Goal: Task Accomplishment & Management: Manage account settings

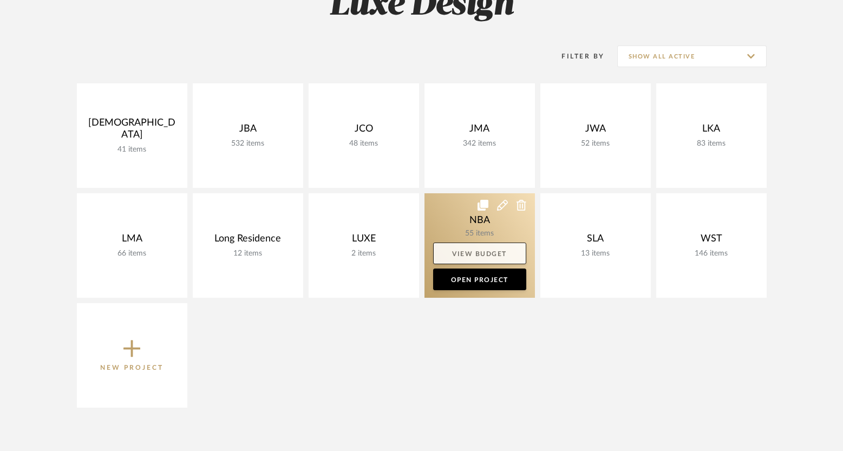
scroll to position [186, 0]
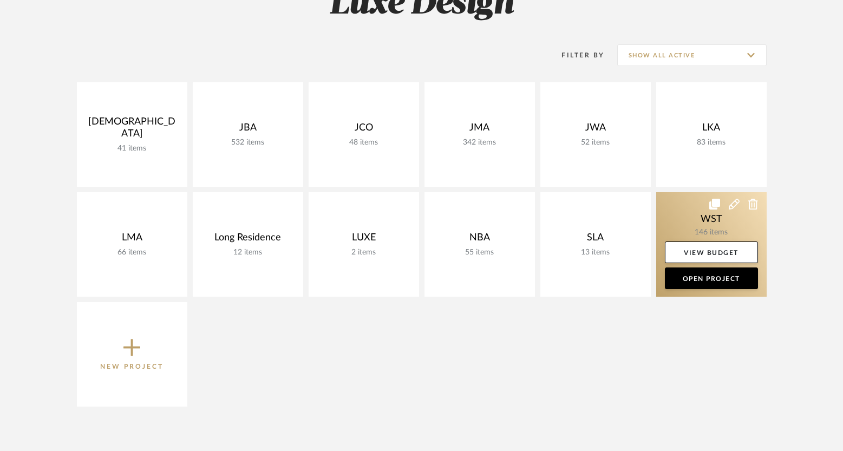
click at [702, 222] on link at bounding box center [711, 244] width 110 height 105
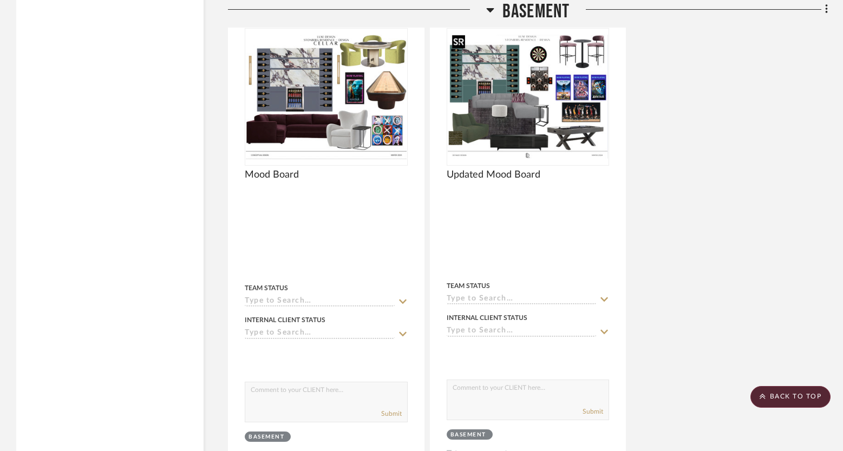
scroll to position [3130, 0]
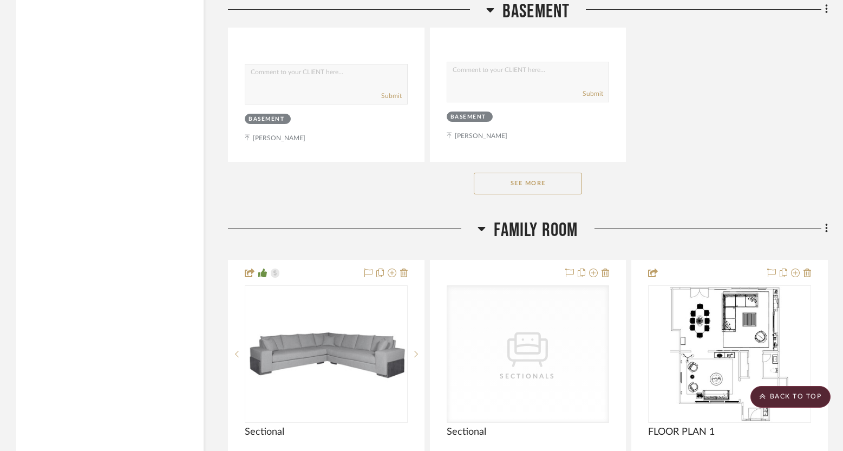
click at [533, 173] on button "See More" at bounding box center [528, 184] width 108 height 22
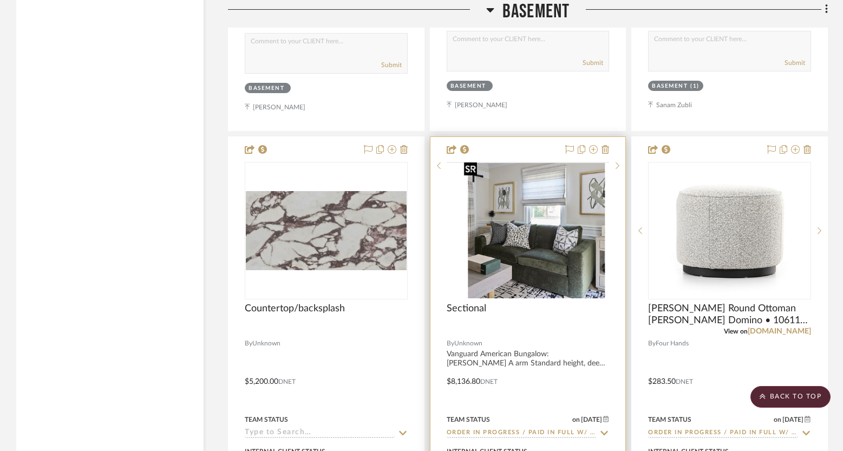
scroll to position [3214, 0]
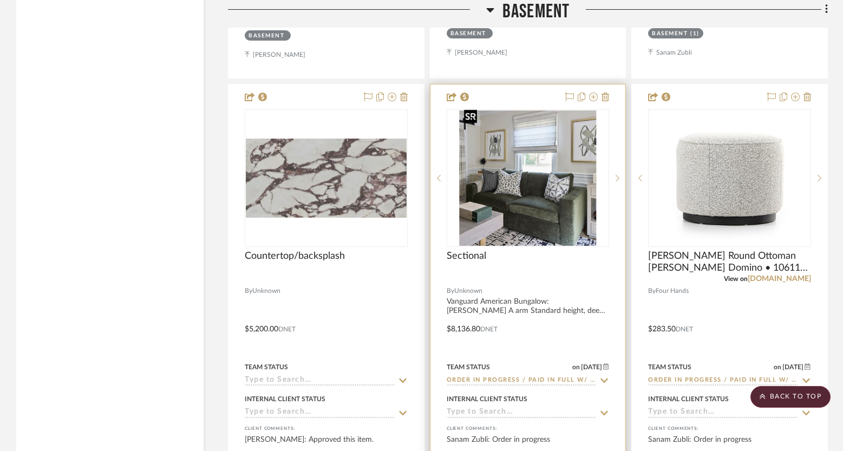
click at [534, 174] on img "0" at bounding box center [528, 177] width 137 height 135
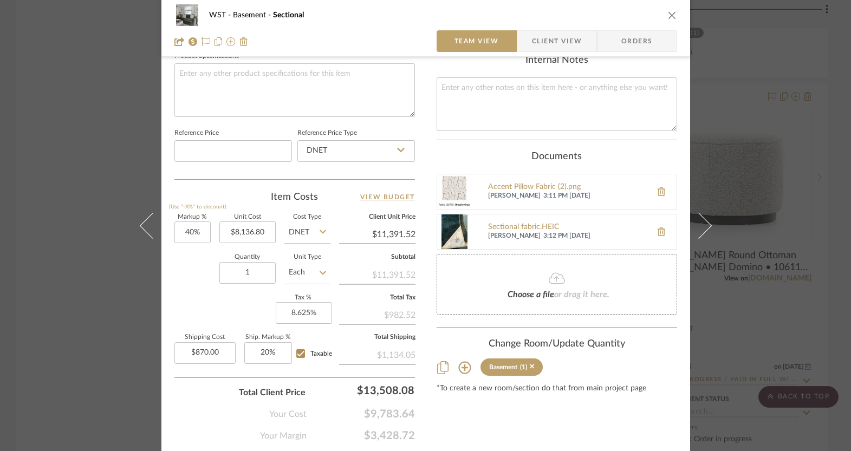
scroll to position [522, 0]
click at [520, 272] on fa-icon at bounding box center [556, 278] width 99 height 14
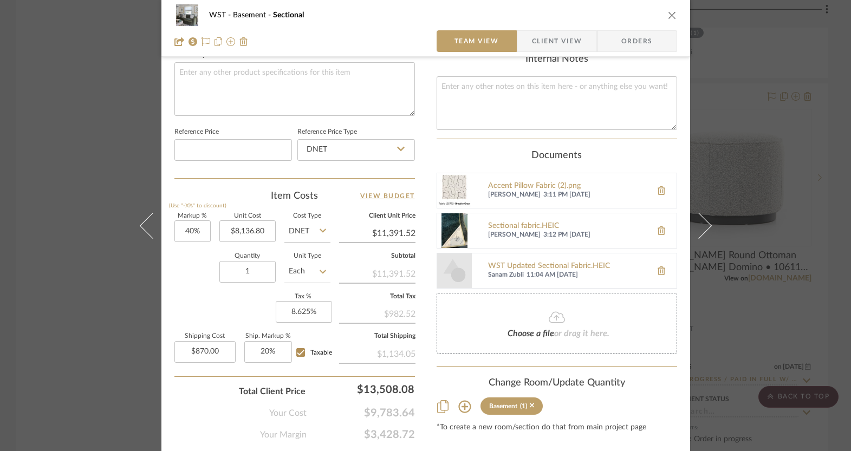
click at [452, 260] on img at bounding box center [454, 270] width 35 height 35
click at [519, 262] on div "WST Updated Sectional Fabric.HEIC" at bounding box center [567, 266] width 158 height 9
click at [662, 260] on button at bounding box center [661, 271] width 30 height 26
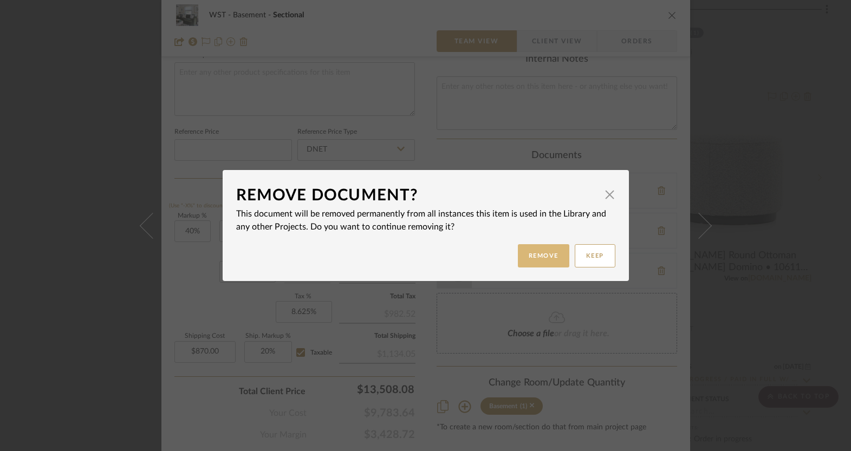
click at [538, 256] on button "Remove" at bounding box center [543, 255] width 51 height 23
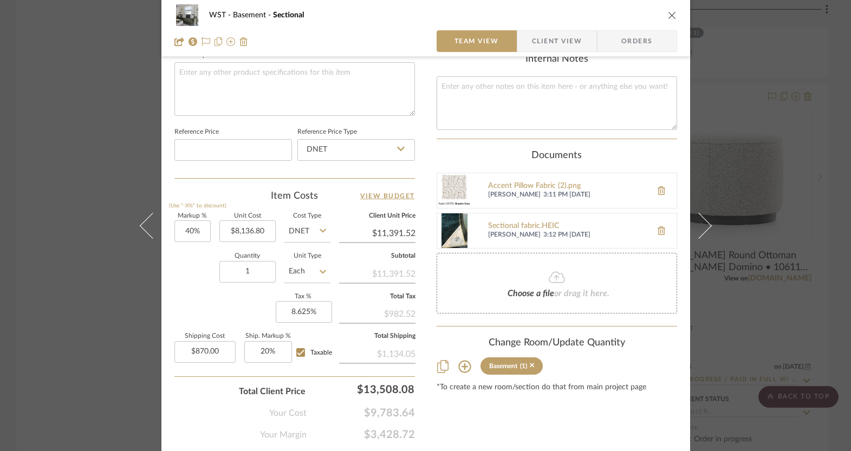
click at [531, 276] on div "Choose a file or drag it here." at bounding box center [557, 283] width 240 height 61
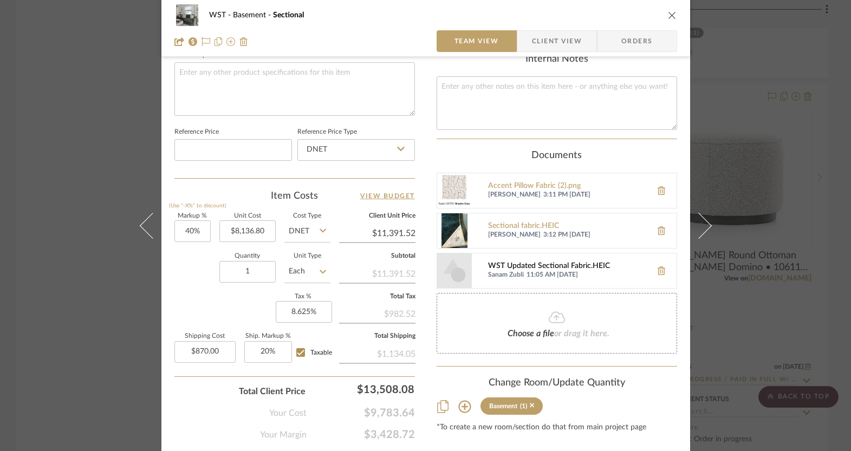
click at [569, 262] on div "WST Updated Sectional Fabric.HEIC" at bounding box center [567, 266] width 158 height 9
click at [658, 266] on icon at bounding box center [661, 270] width 8 height 9
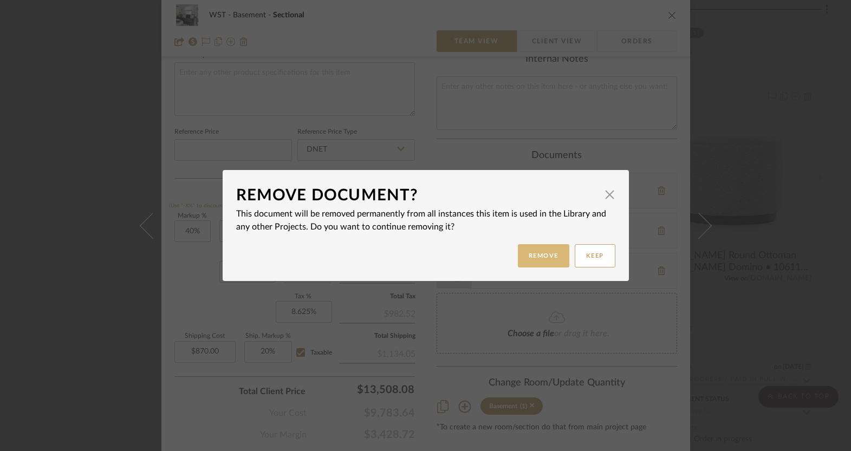
click at [546, 252] on button "Remove" at bounding box center [543, 255] width 51 height 23
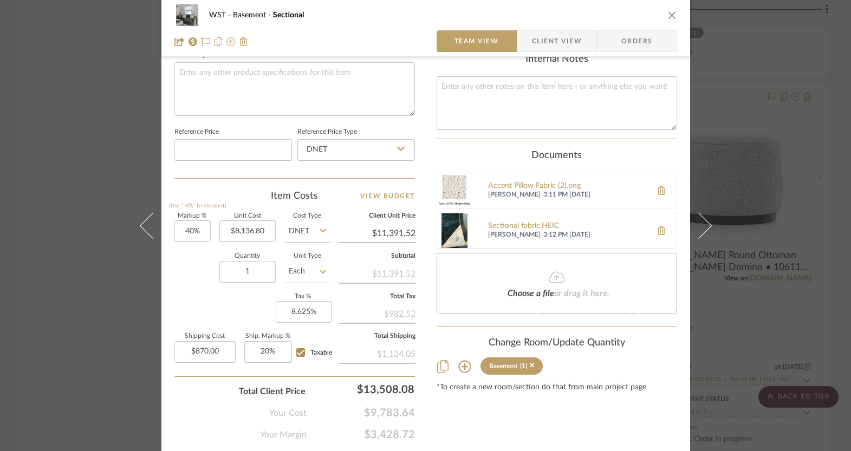
click at [459, 280] on div "Choose a file or drag it here." at bounding box center [557, 283] width 240 height 61
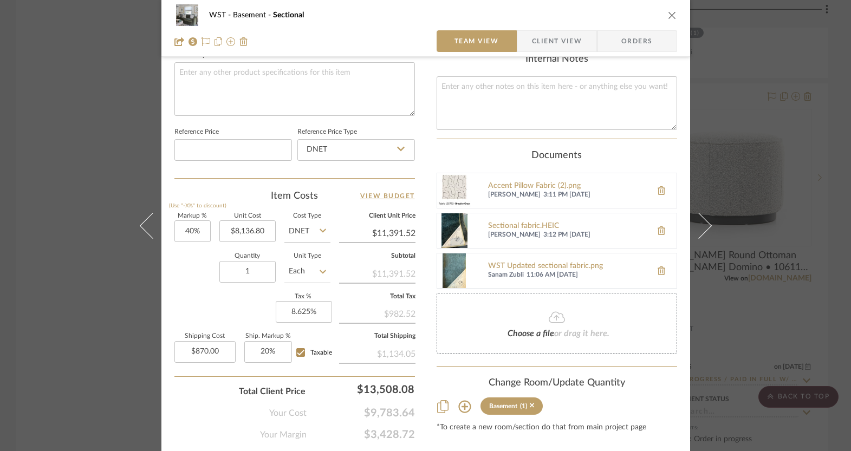
click at [668, 13] on icon "close" at bounding box center [672, 15] width 9 height 9
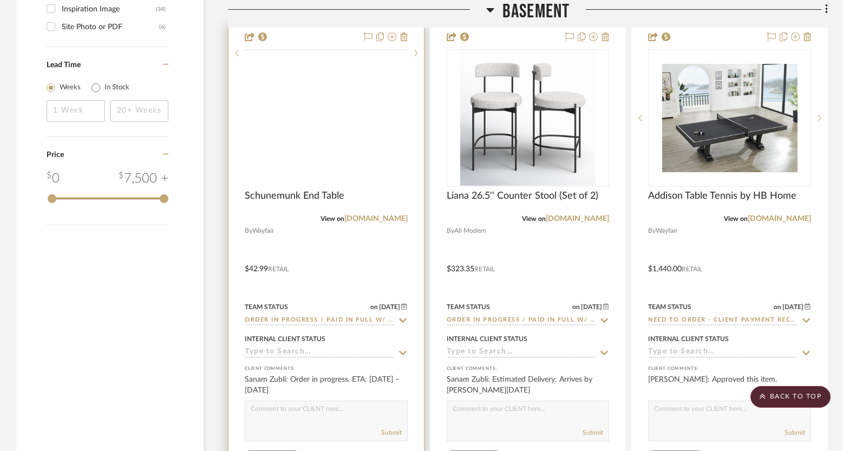
scroll to position [1794, 0]
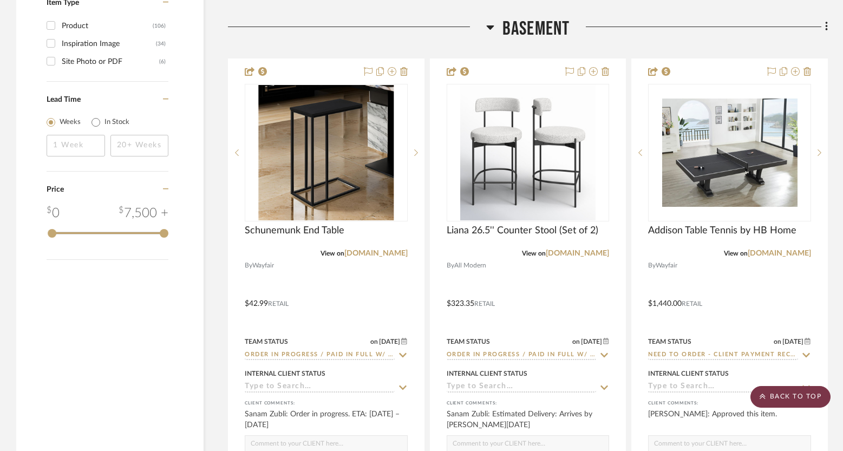
click at [795, 398] on scroll-to-top-button "BACK TO TOP" at bounding box center [791, 397] width 80 height 22
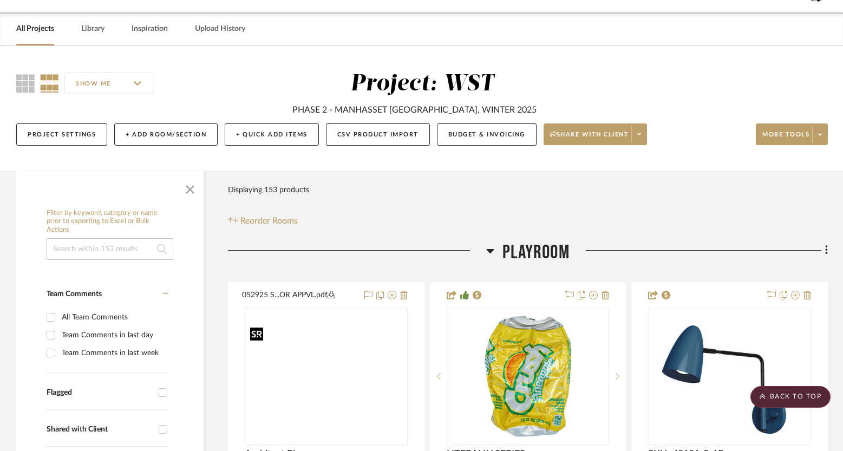
scroll to position [0, 0]
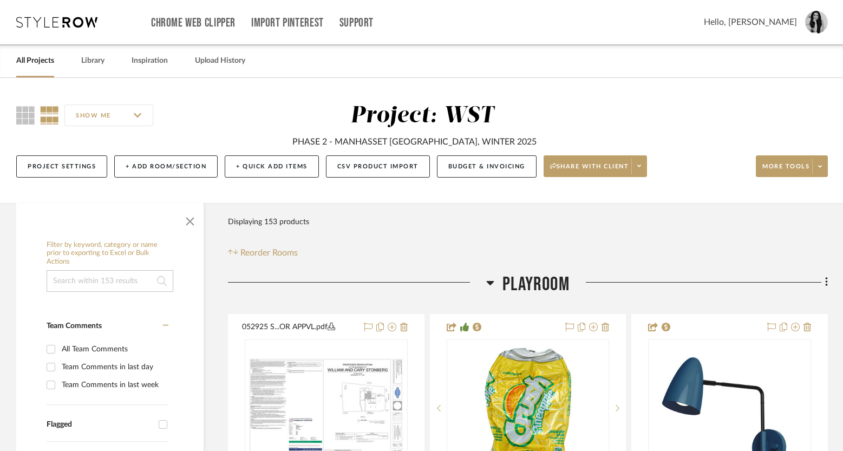
click at [43, 64] on link "All Projects" at bounding box center [35, 61] width 38 height 15
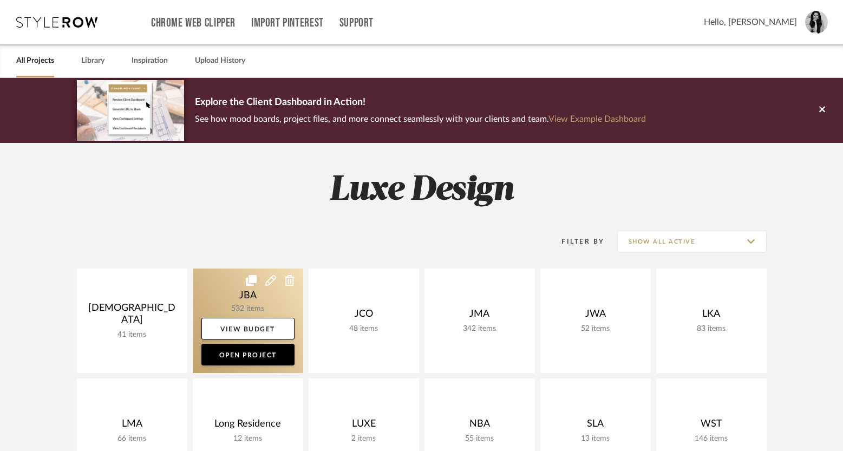
click at [254, 285] on icon at bounding box center [251, 280] width 11 height 11
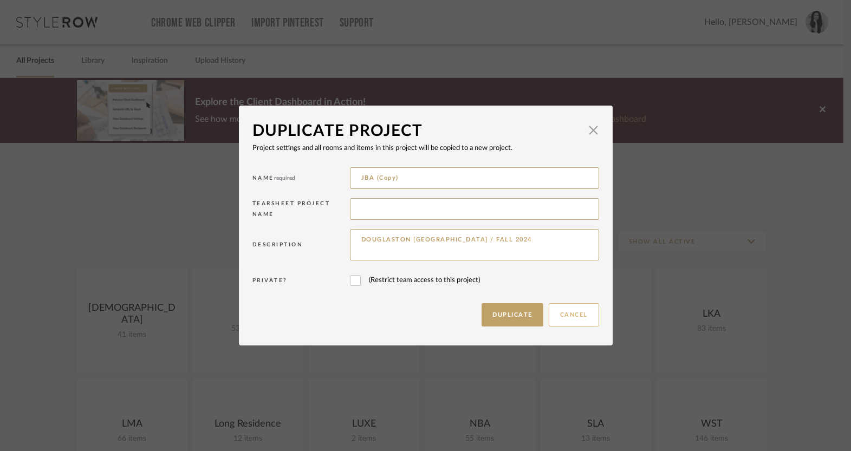
click at [585, 321] on button "Cancel" at bounding box center [574, 314] width 50 height 23
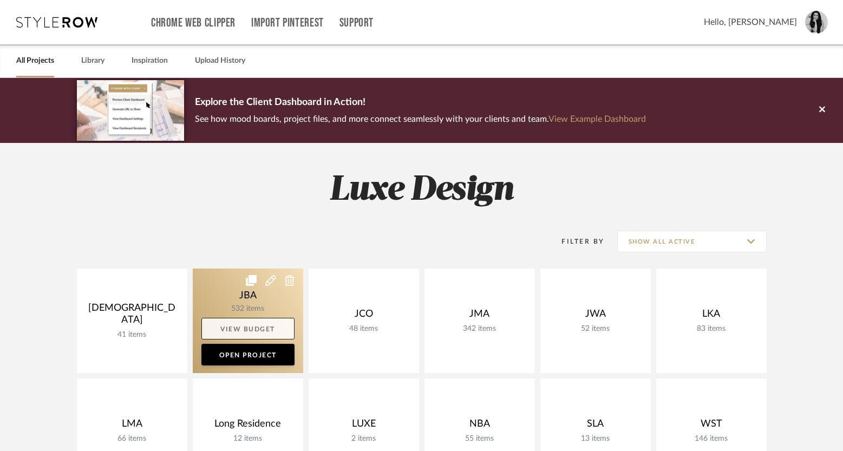
click at [291, 324] on link "View Budget" at bounding box center [247, 329] width 93 height 22
click at [213, 300] on link at bounding box center [248, 321] width 110 height 105
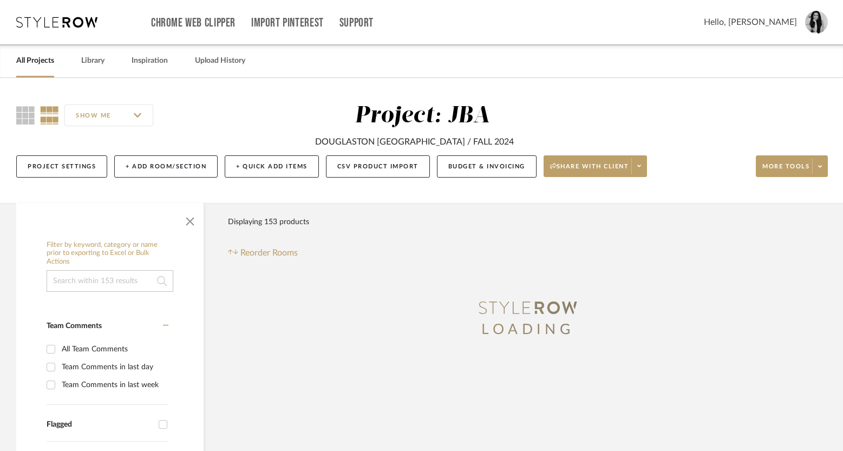
click at [188, 220] on span "button" at bounding box center [190, 219] width 26 height 26
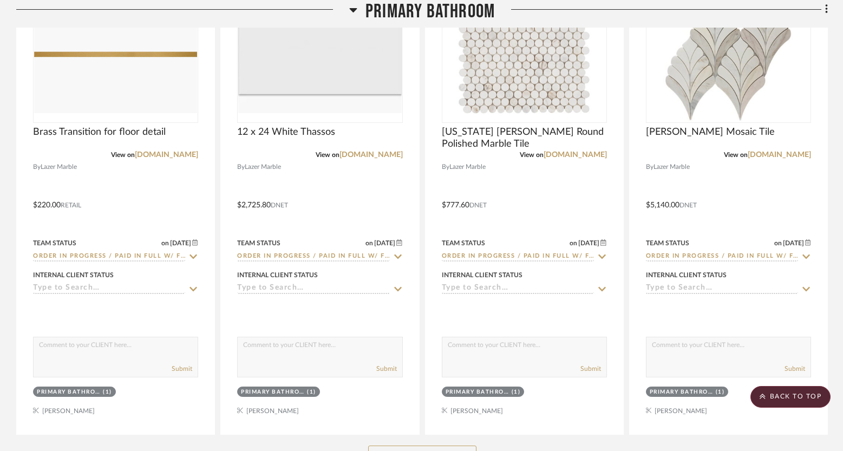
scroll to position [11086, 0]
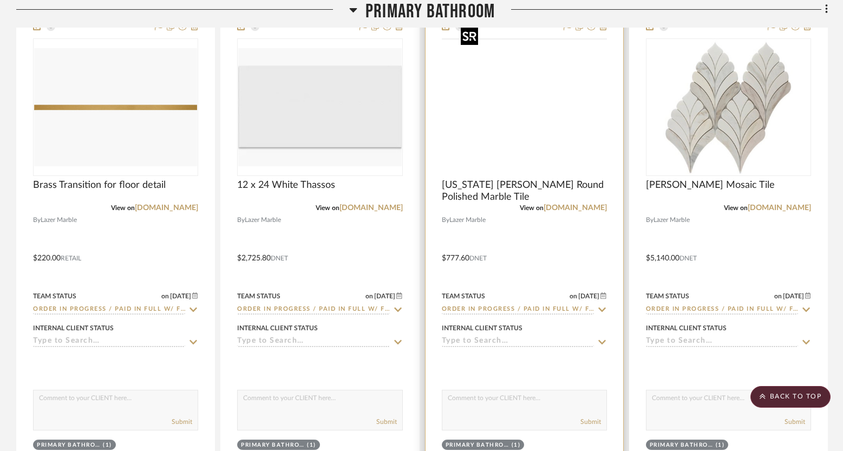
click at [0, 0] on img at bounding box center [0, 0] width 0 height 0
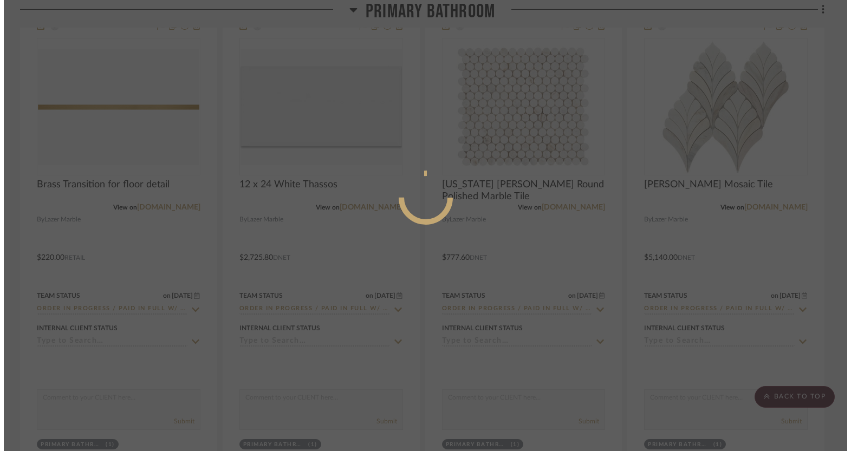
scroll to position [0, 0]
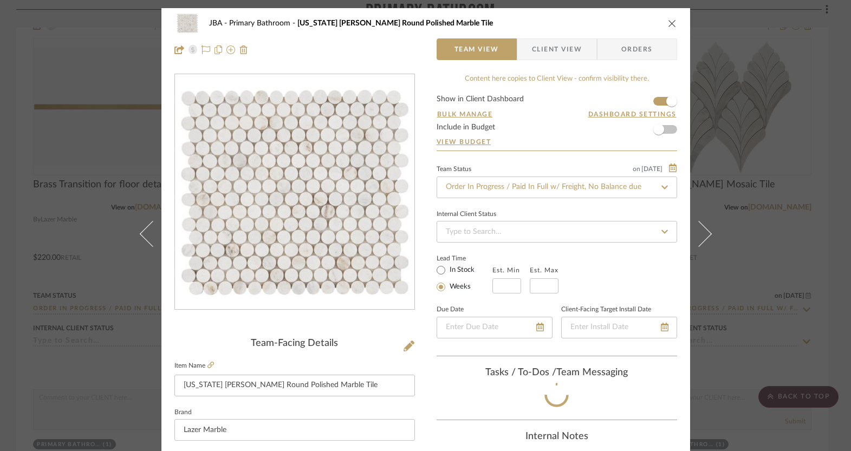
click at [669, 24] on icon "close" at bounding box center [672, 23] width 9 height 9
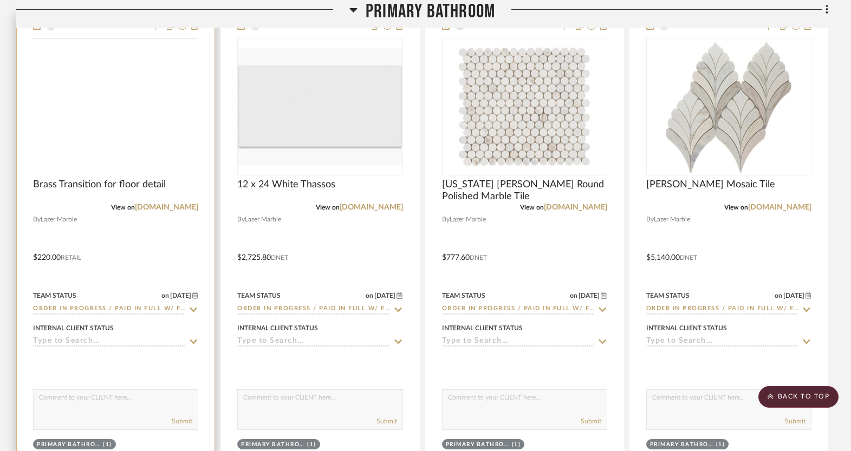
click at [0, 0] on img at bounding box center [0, 0] width 0 height 0
click at [87, 171] on div at bounding box center [425, 225] width 851 height 451
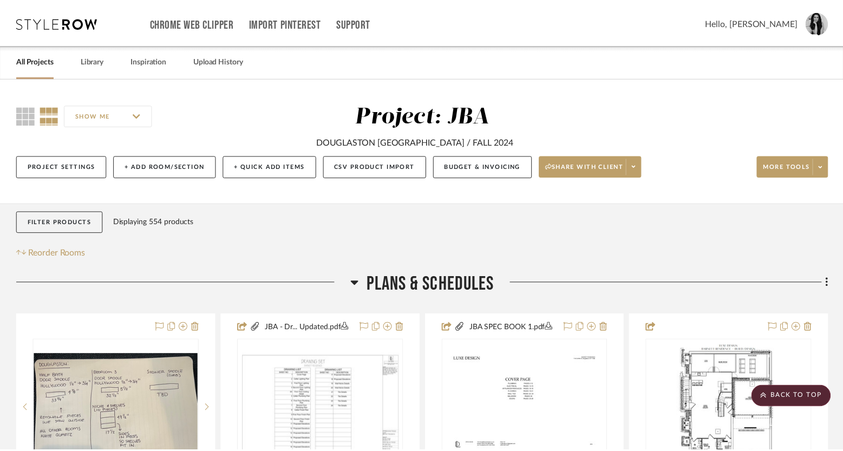
scroll to position [11086, 0]
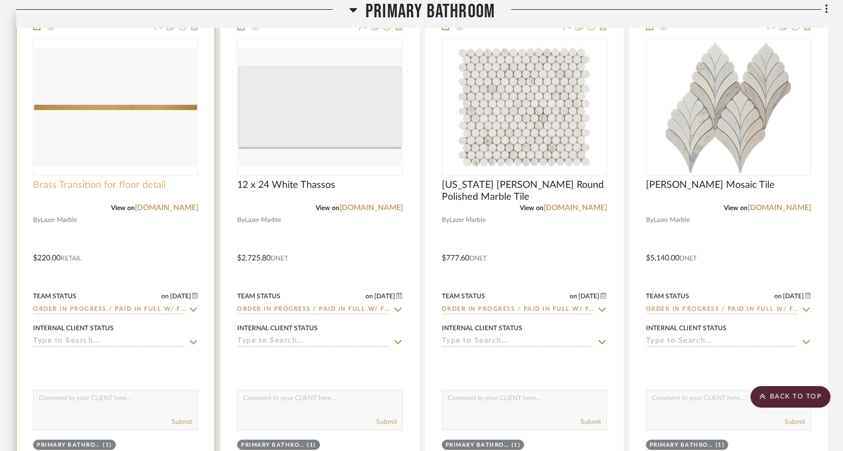
click at [94, 179] on span "Brass Transition for floor detail" at bounding box center [99, 185] width 133 height 12
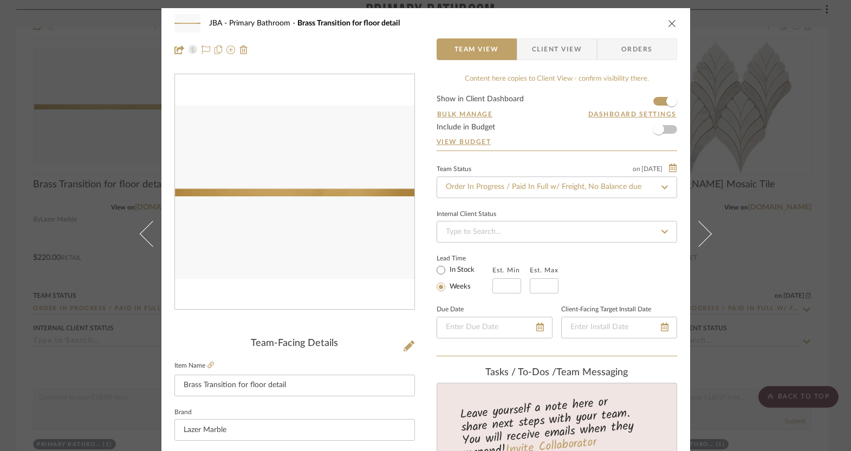
scroll to position [355, 0]
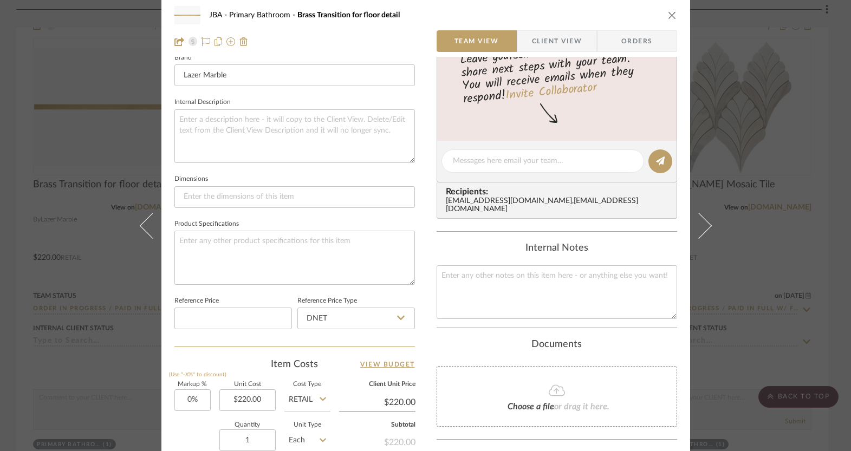
click at [668, 12] on icon "close" at bounding box center [672, 15] width 9 height 9
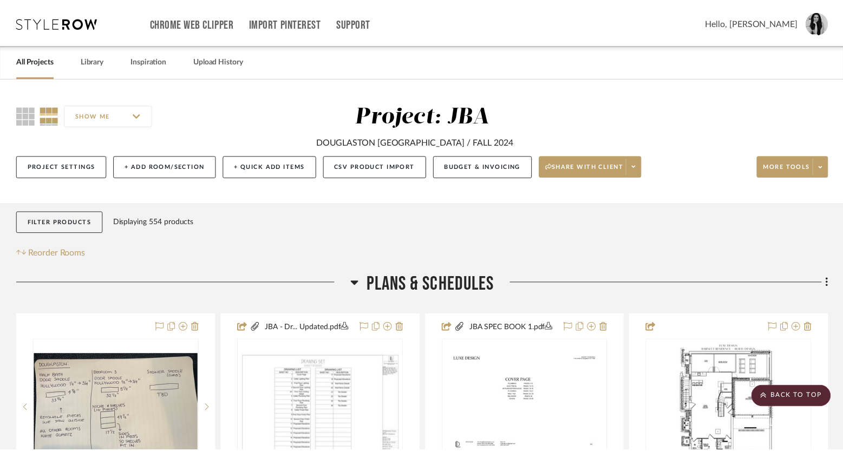
scroll to position [11086, 0]
